Goal: Information Seeking & Learning: Learn about a topic

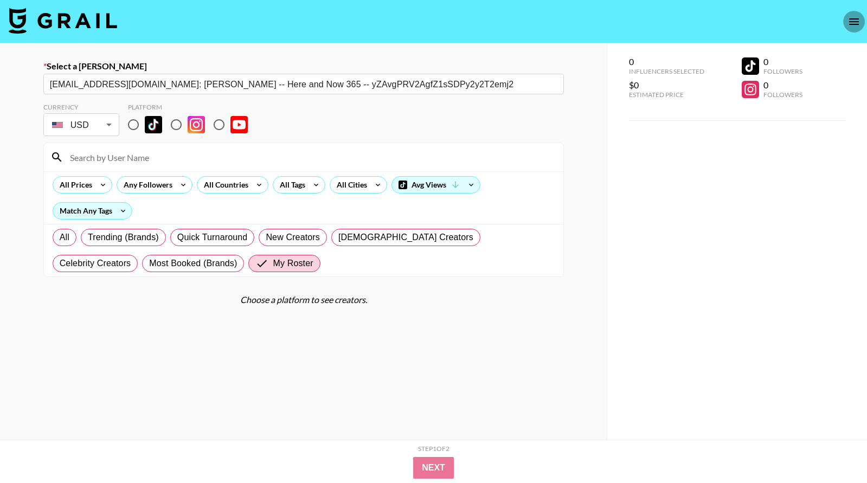
click at [850, 20] on icon "open drawer" at bounding box center [854, 21] width 13 height 13
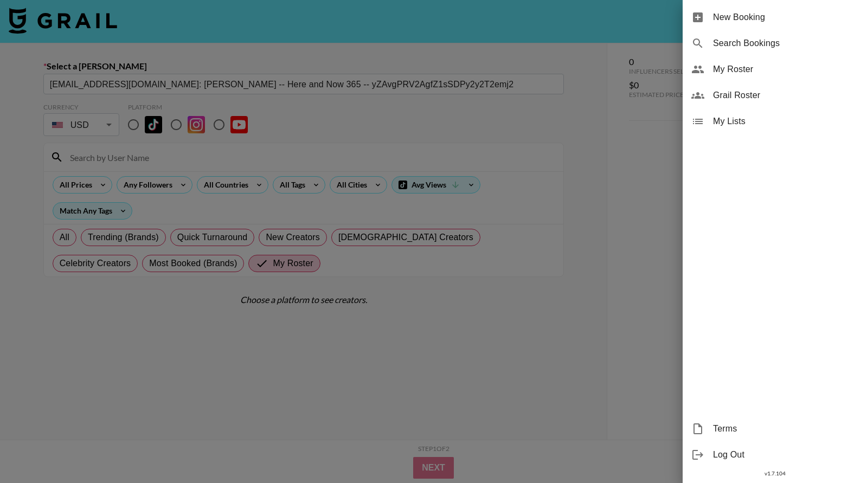
click at [758, 67] on span "My Roster" at bounding box center [785, 69] width 145 height 13
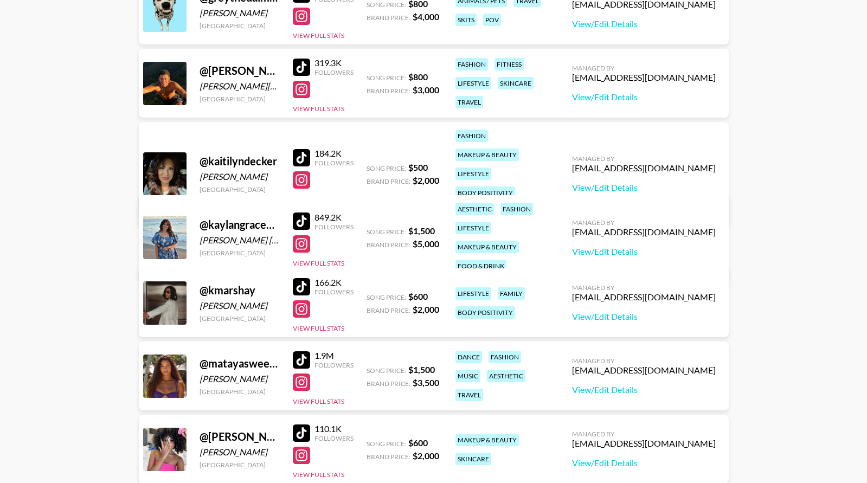
scroll to position [719, 0]
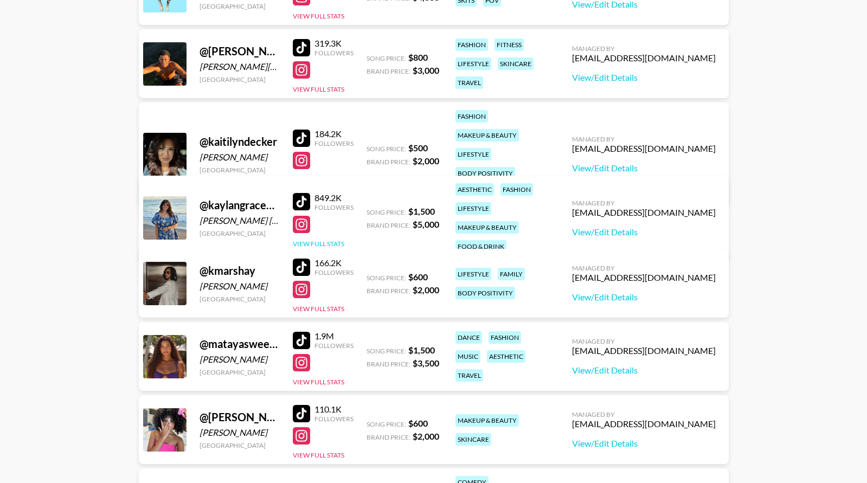
click at [329, 240] on button "View Full Stats" at bounding box center [319, 244] width 52 height 8
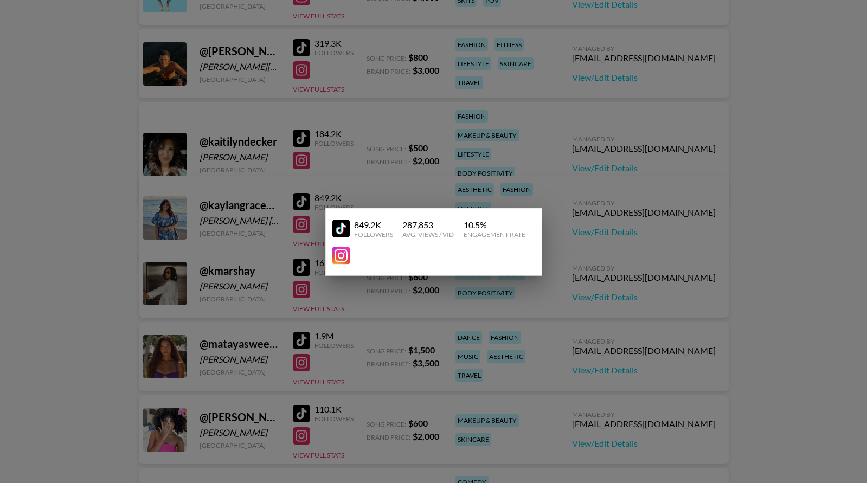
click at [587, 215] on div at bounding box center [433, 241] width 867 height 483
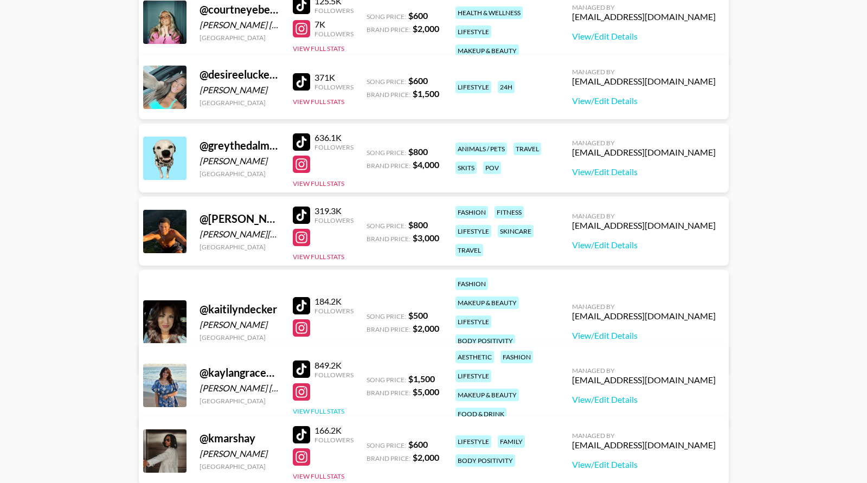
scroll to position [235, 0]
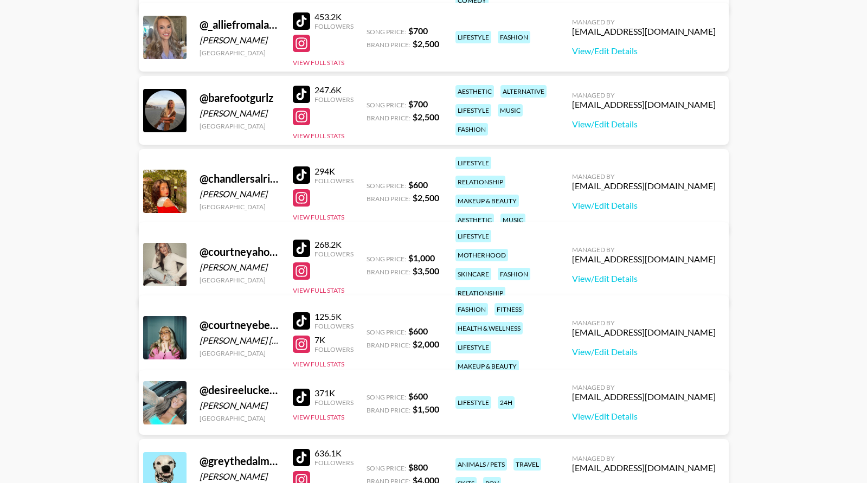
click at [303, 240] on div at bounding box center [301, 248] width 17 height 17
click at [319, 286] on button "View Full Stats" at bounding box center [319, 290] width 52 height 8
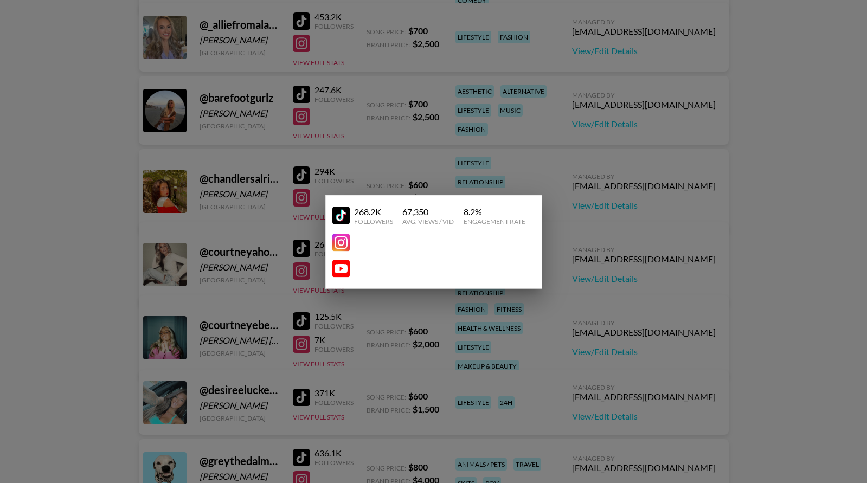
click at [434, 106] on div at bounding box center [433, 241] width 867 height 483
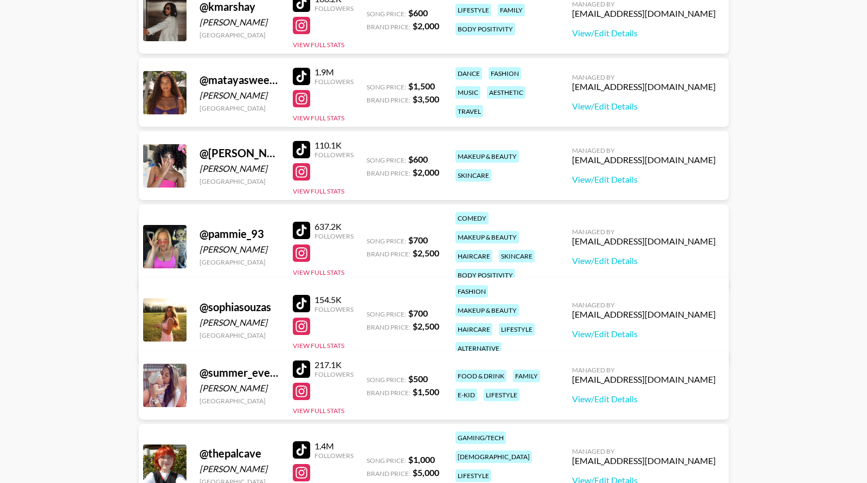
scroll to position [985, 0]
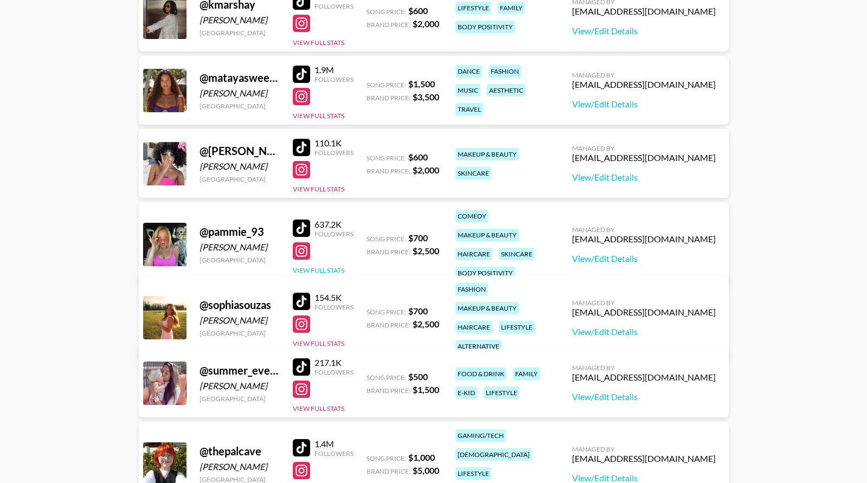
click at [313, 266] on button "View Full Stats" at bounding box center [319, 270] width 52 height 8
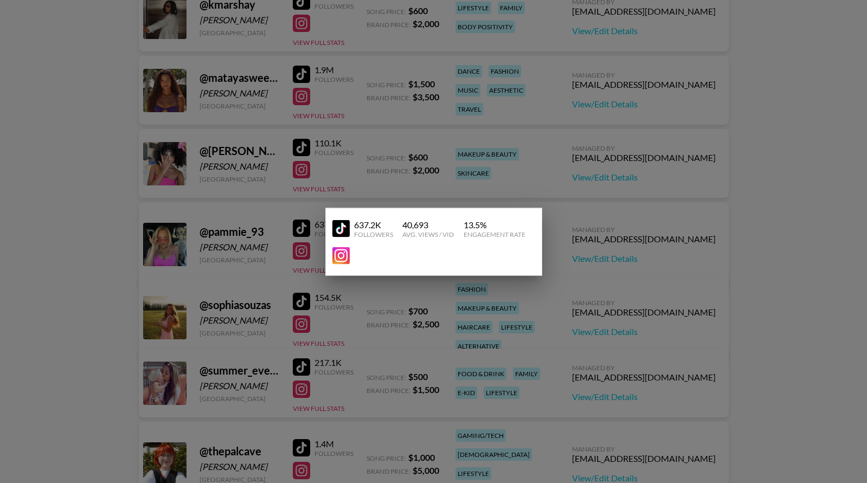
click at [449, 129] on div at bounding box center [433, 241] width 867 height 483
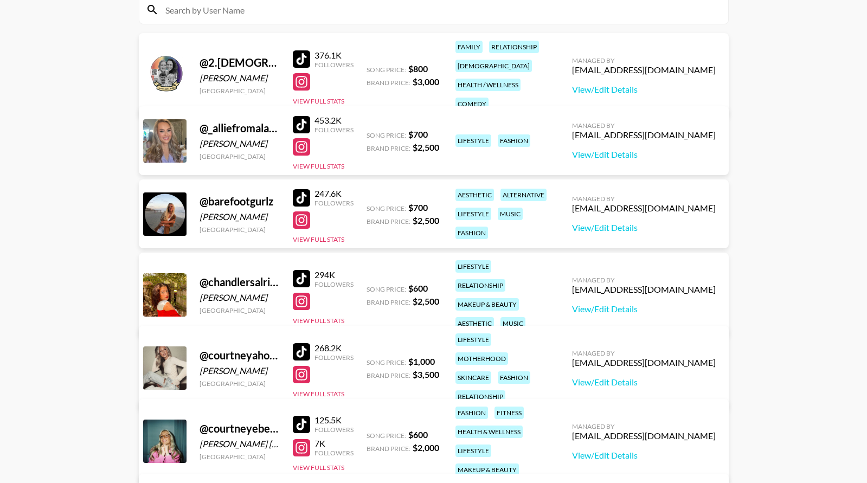
scroll to position [130, 0]
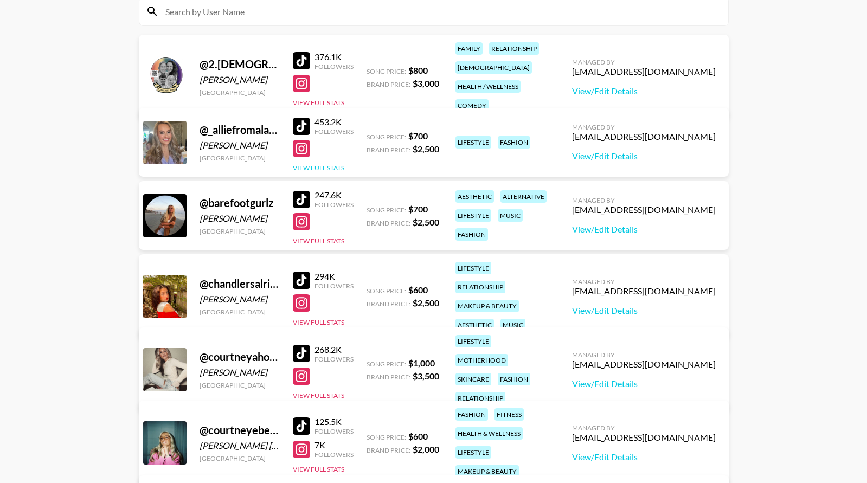
click at [331, 168] on button "View Full Stats" at bounding box center [319, 168] width 52 height 8
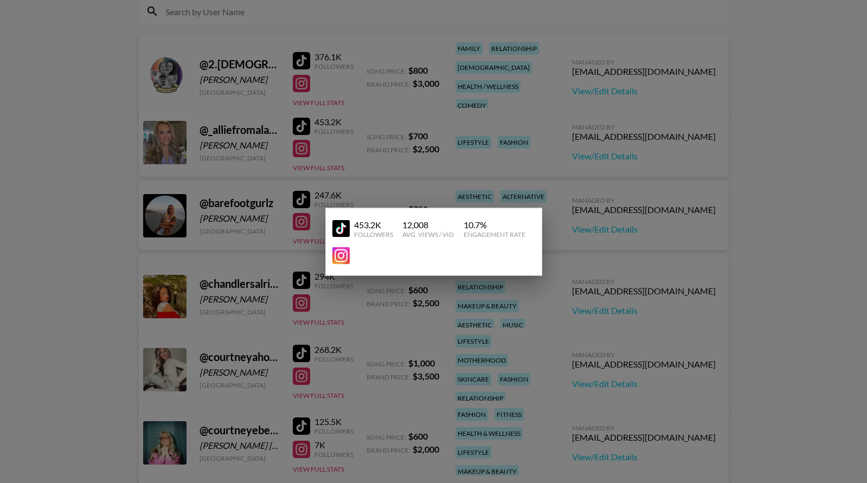
click at [475, 139] on div at bounding box center [433, 241] width 867 height 483
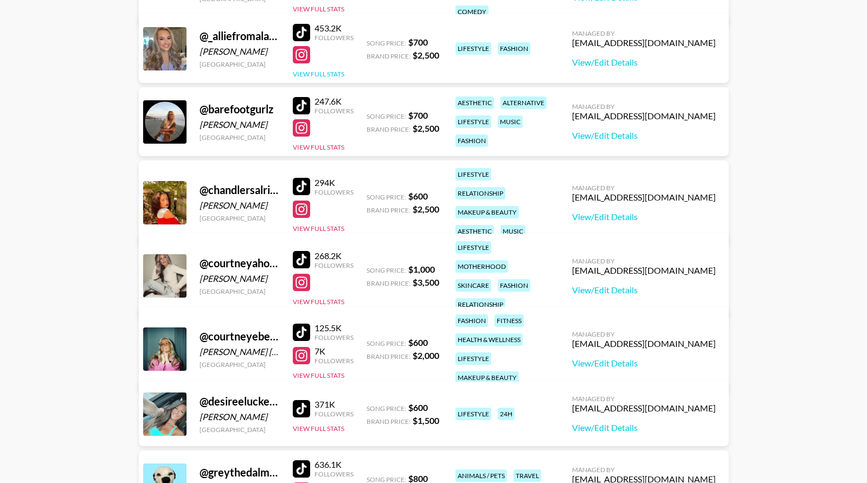
scroll to position [239, 0]
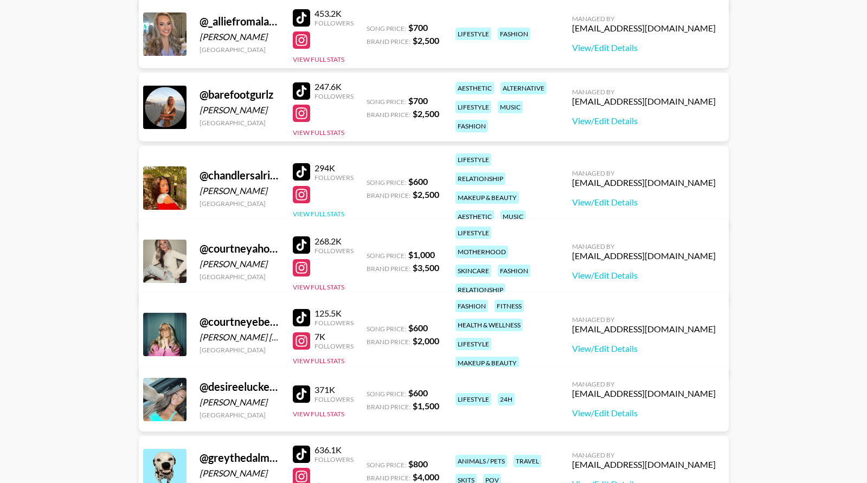
click at [315, 210] on button "View Full Stats" at bounding box center [319, 214] width 52 height 8
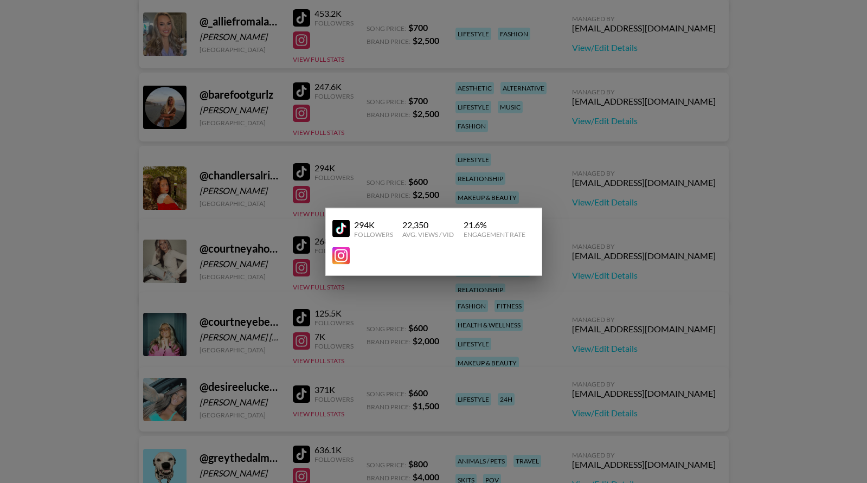
click at [441, 172] on div at bounding box center [433, 241] width 867 height 483
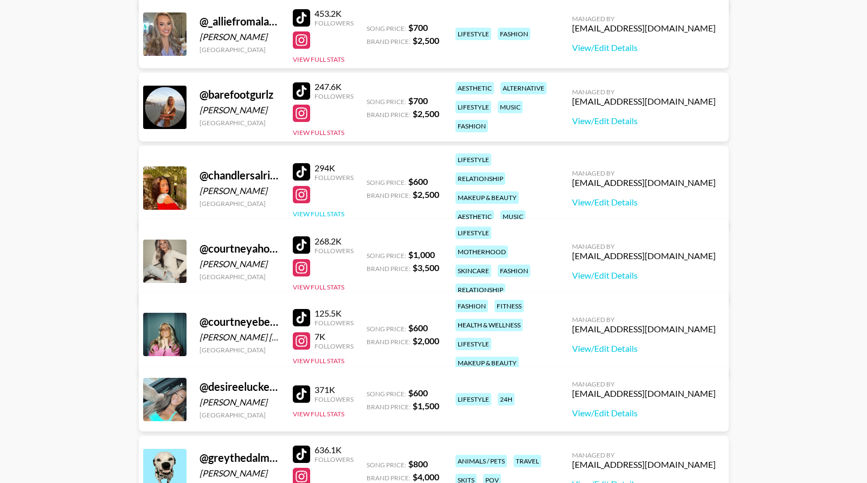
click at [314, 210] on button "View Full Stats" at bounding box center [319, 214] width 52 height 8
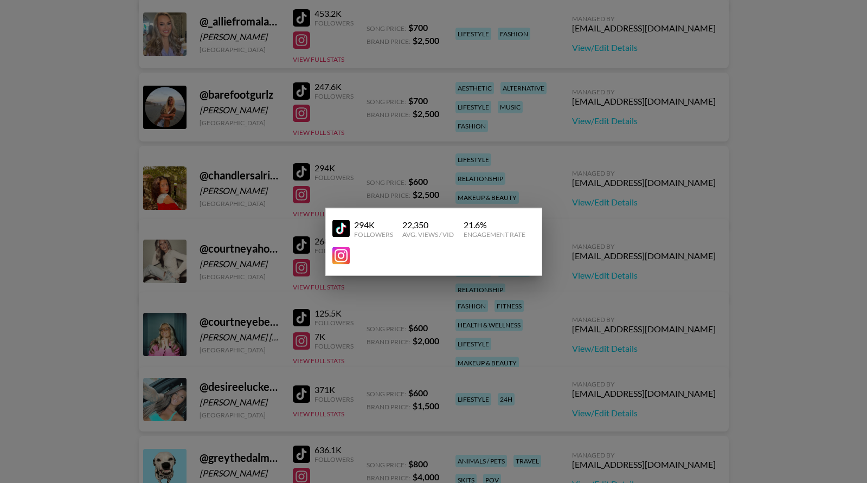
click at [360, 178] on div at bounding box center [433, 241] width 867 height 483
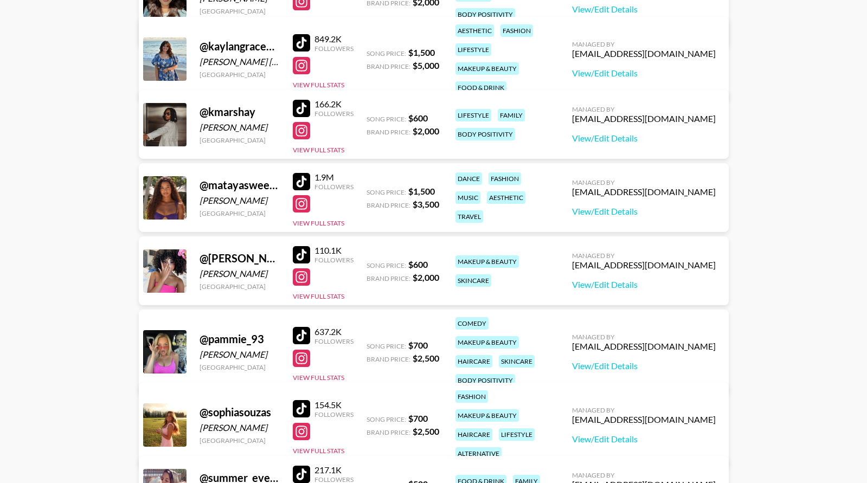
scroll to position [881, 0]
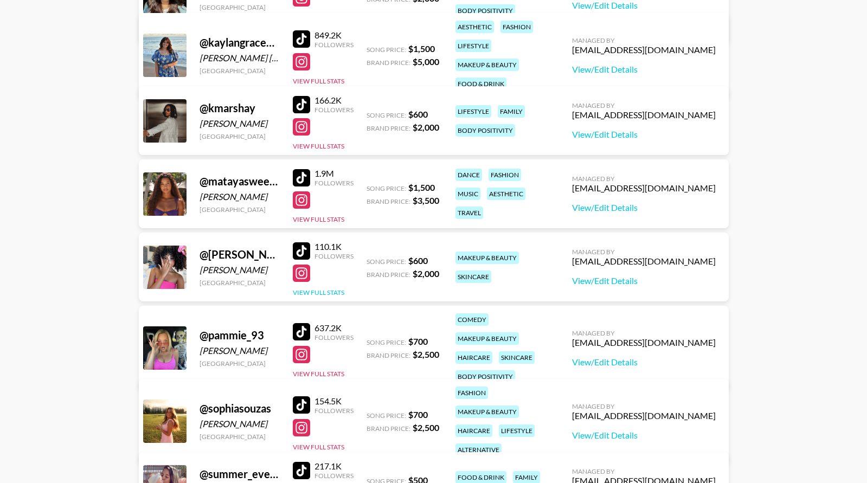
click at [312, 294] on button "View Full Stats" at bounding box center [319, 293] width 52 height 8
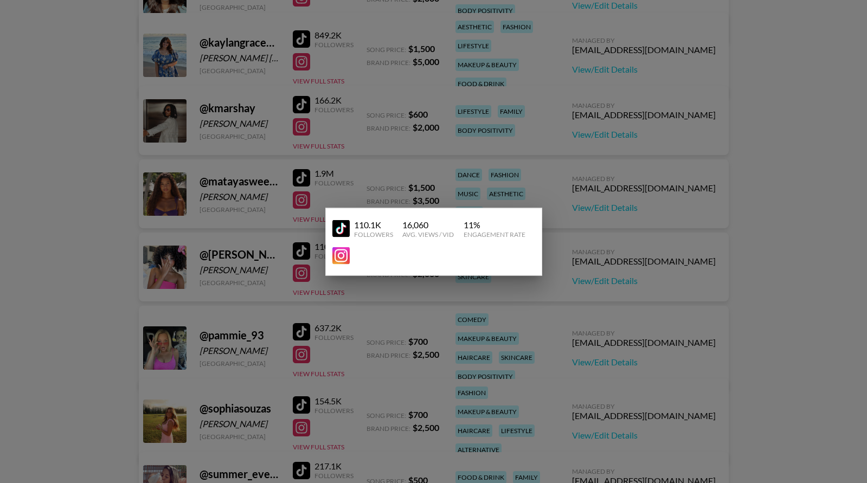
click at [313, 132] on div at bounding box center [433, 241] width 867 height 483
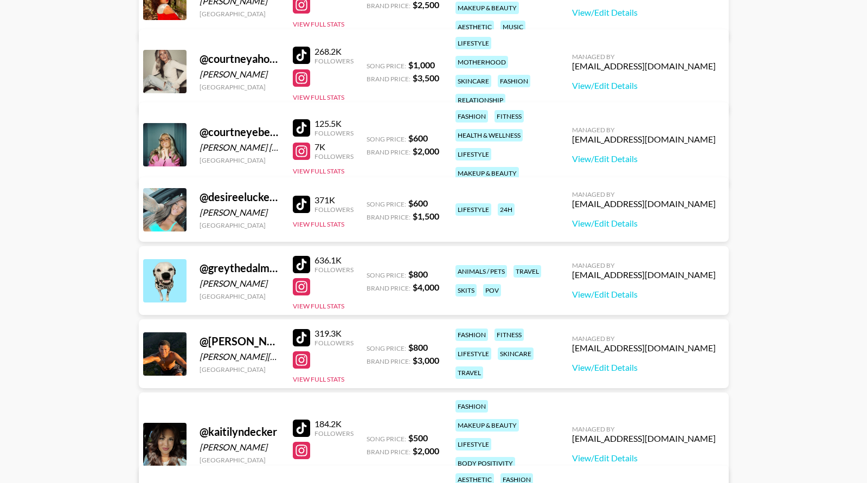
scroll to position [417, 0]
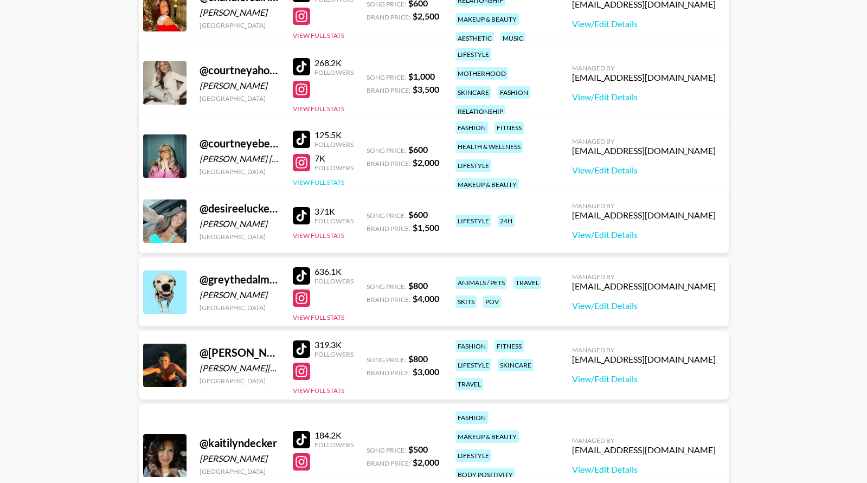
click at [330, 178] on button "View Full Stats" at bounding box center [319, 182] width 52 height 8
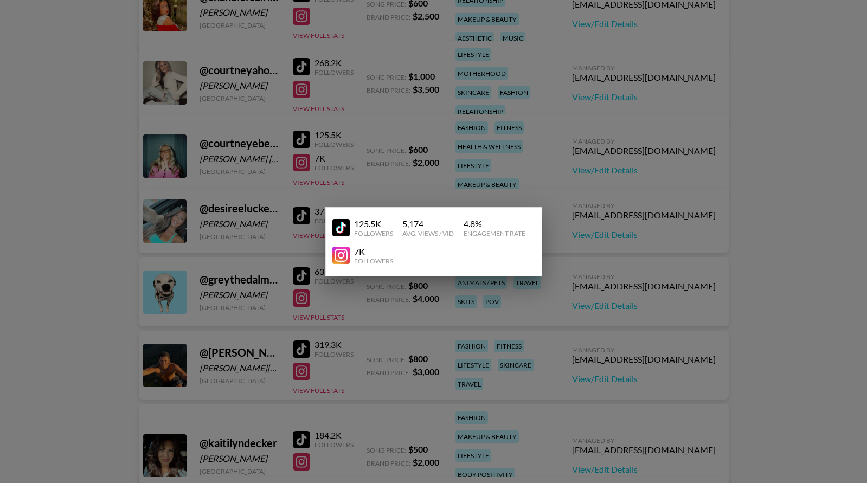
click at [470, 105] on div at bounding box center [433, 241] width 867 height 483
